Goal: Find specific page/section: Find specific page/section

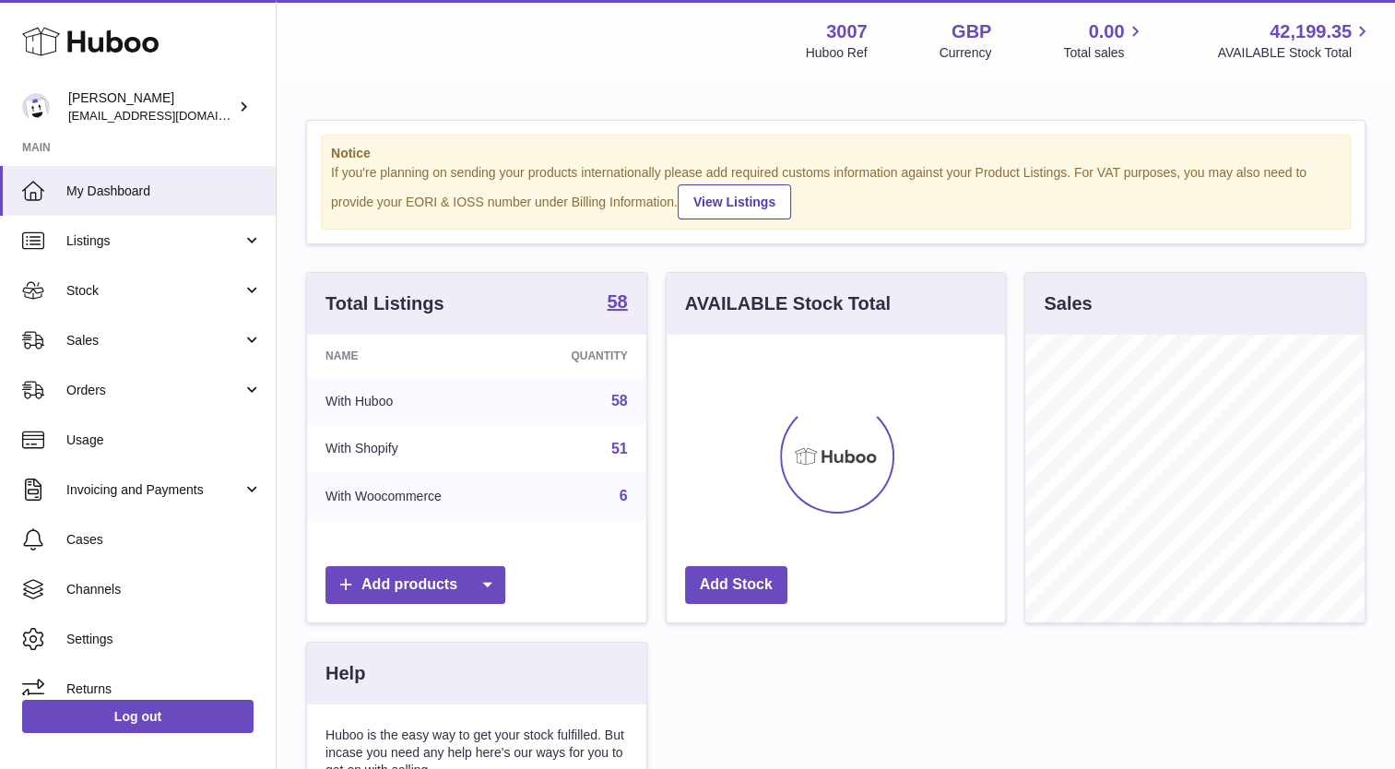
scroll to position [288, 339]
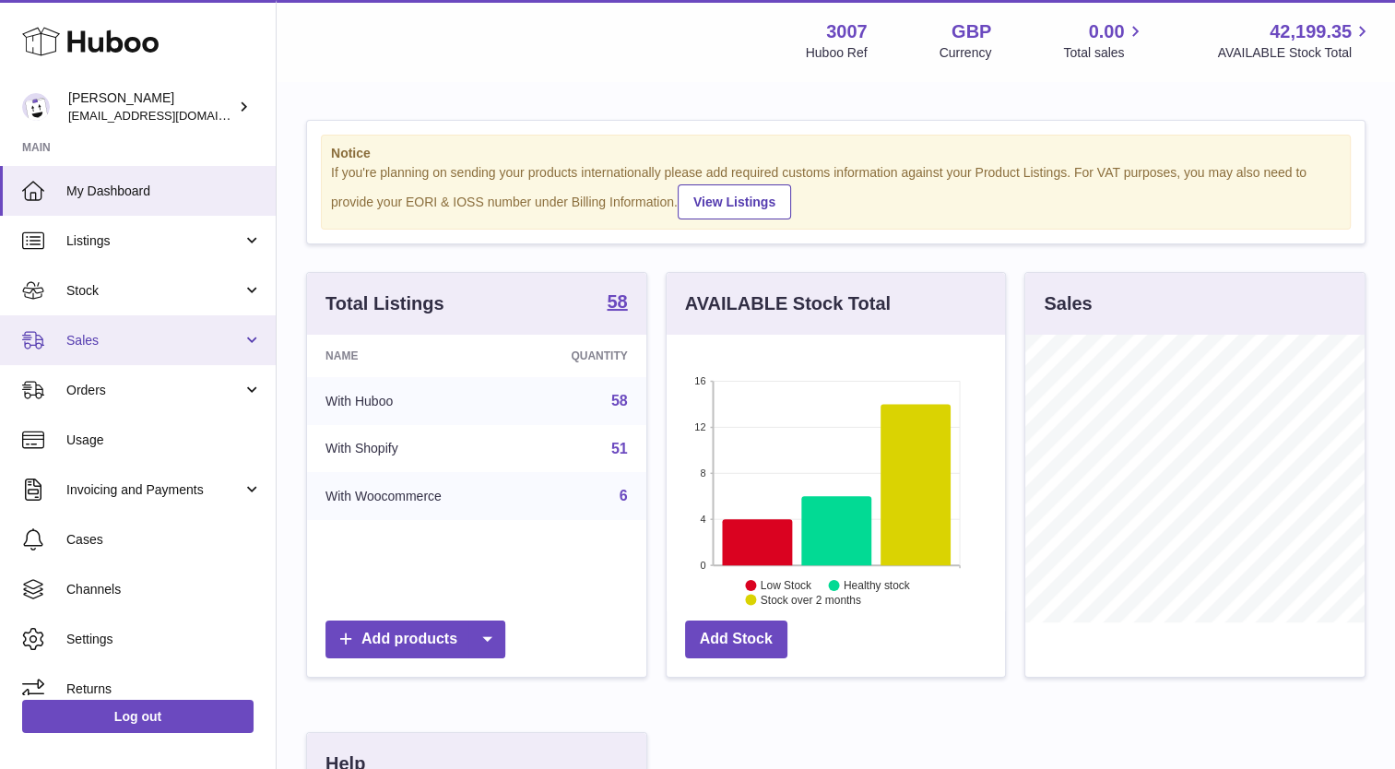
click at [90, 352] on link "Sales" at bounding box center [138, 340] width 276 height 50
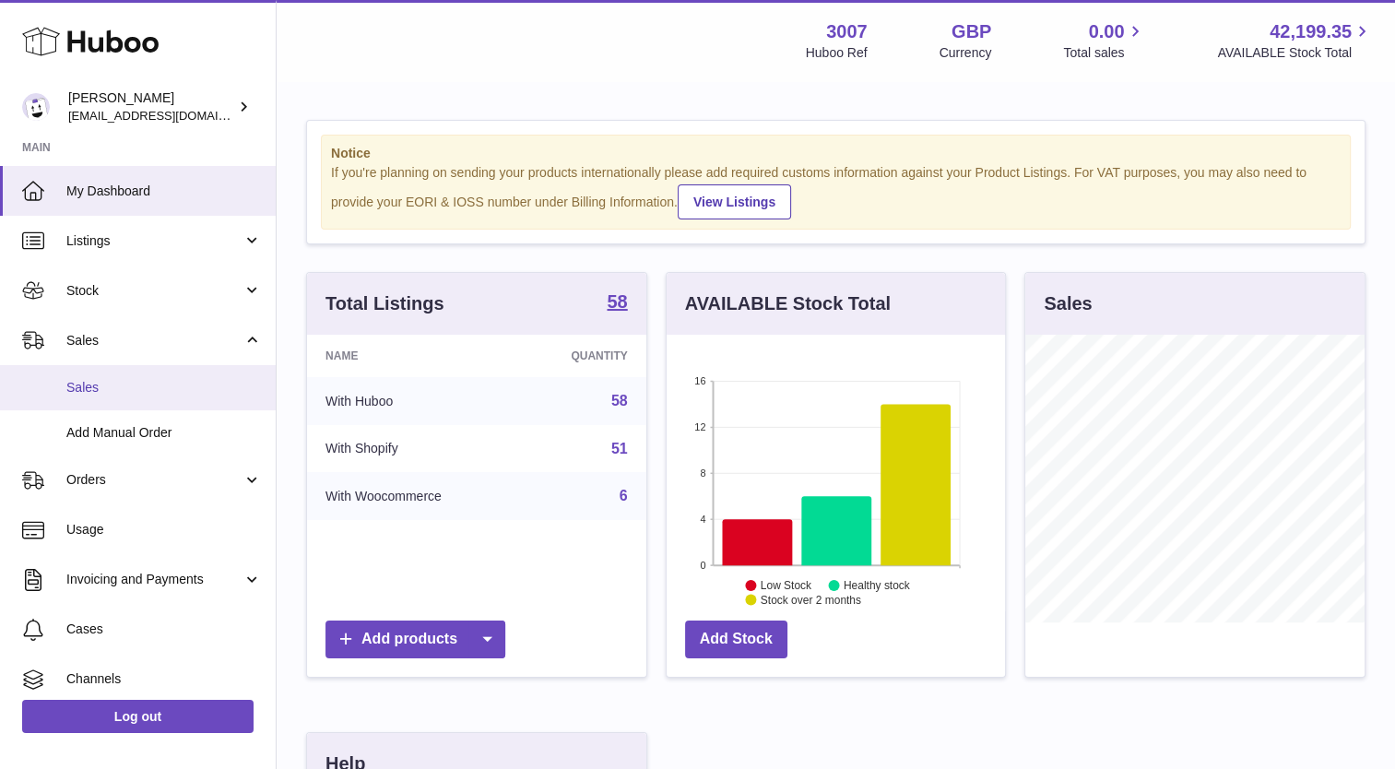
click at [75, 389] on span "Sales" at bounding box center [163, 388] width 195 height 18
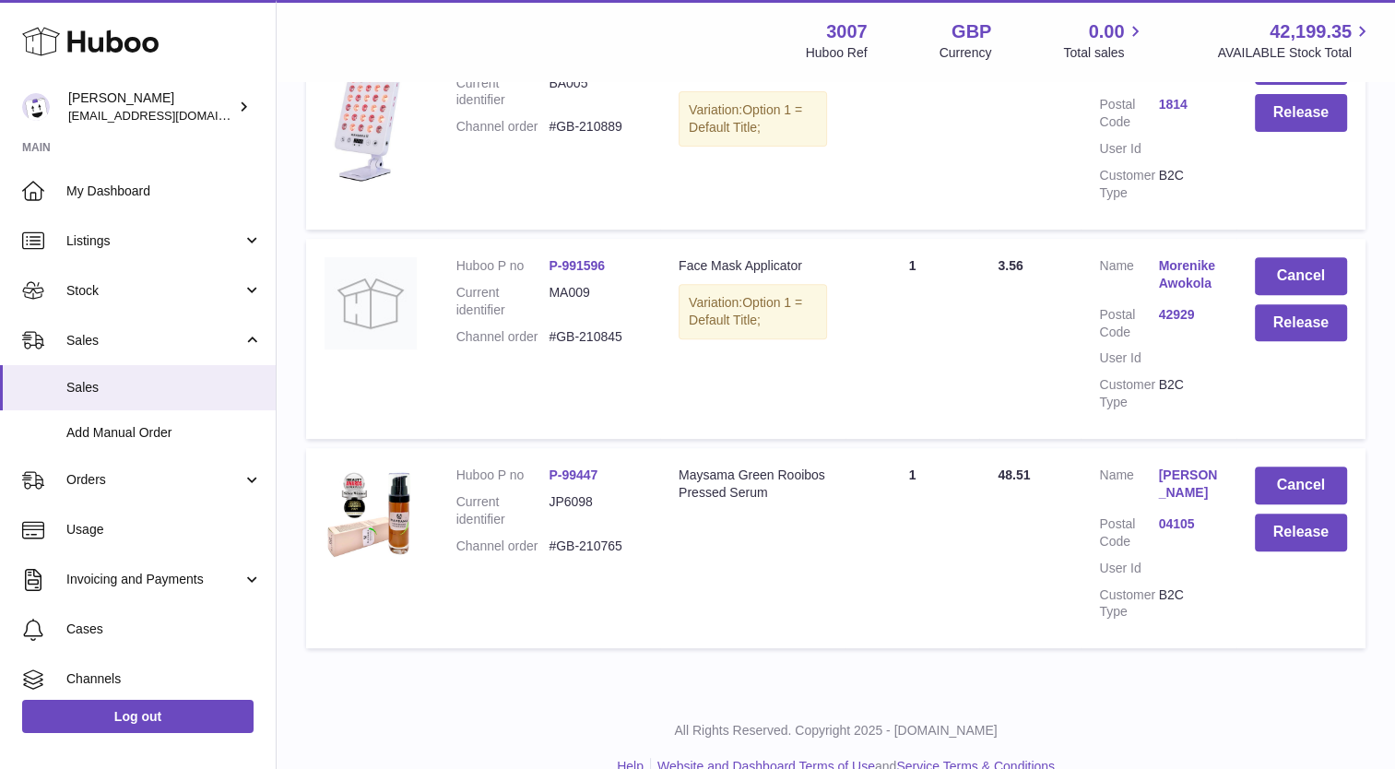
scroll to position [648, 0]
